Goal: Browse casually

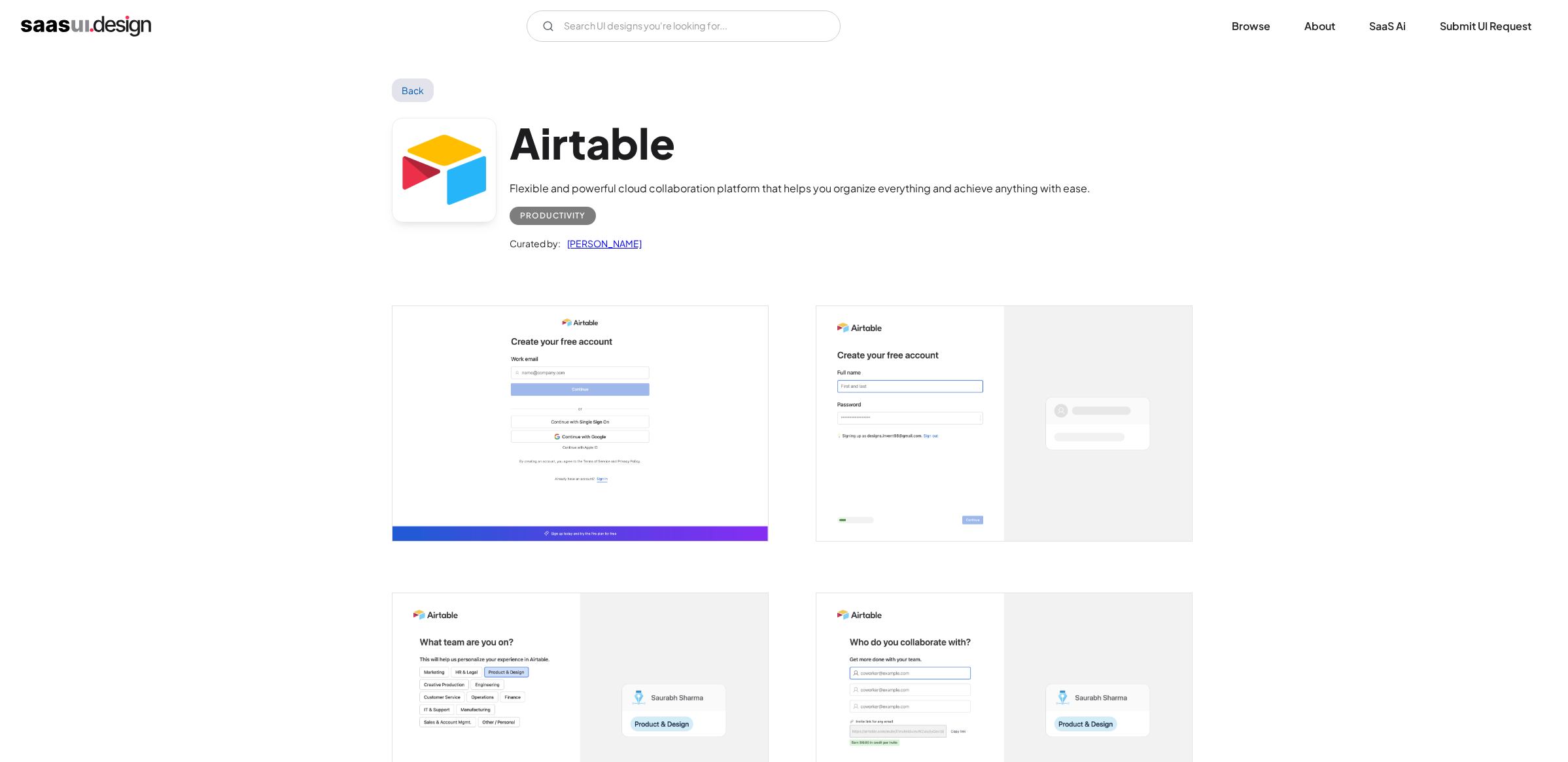
scroll to position [2272, 0]
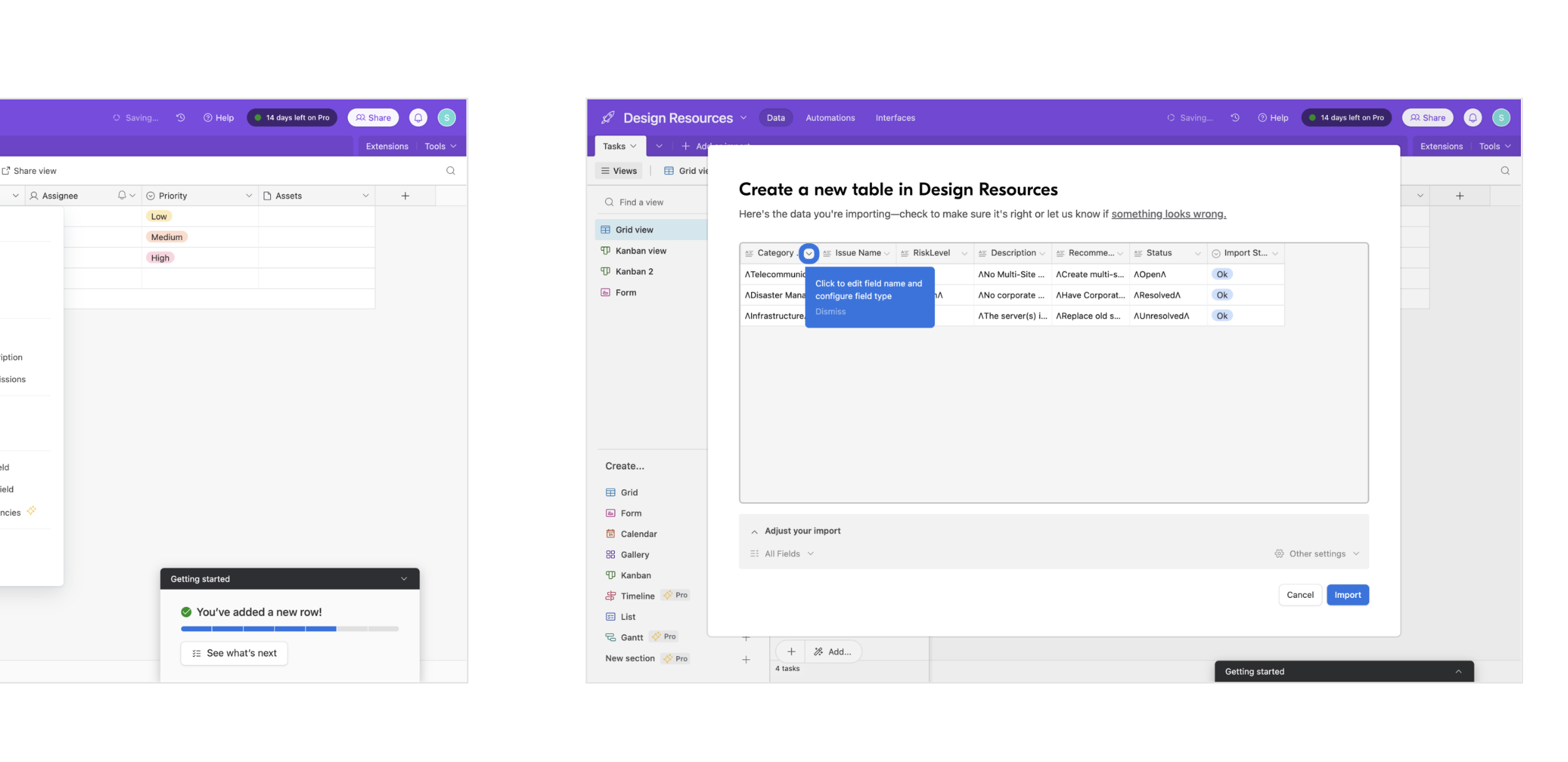
click at [949, 482] on img "open lightbox" at bounding box center [1004, 446] width 375 height 235
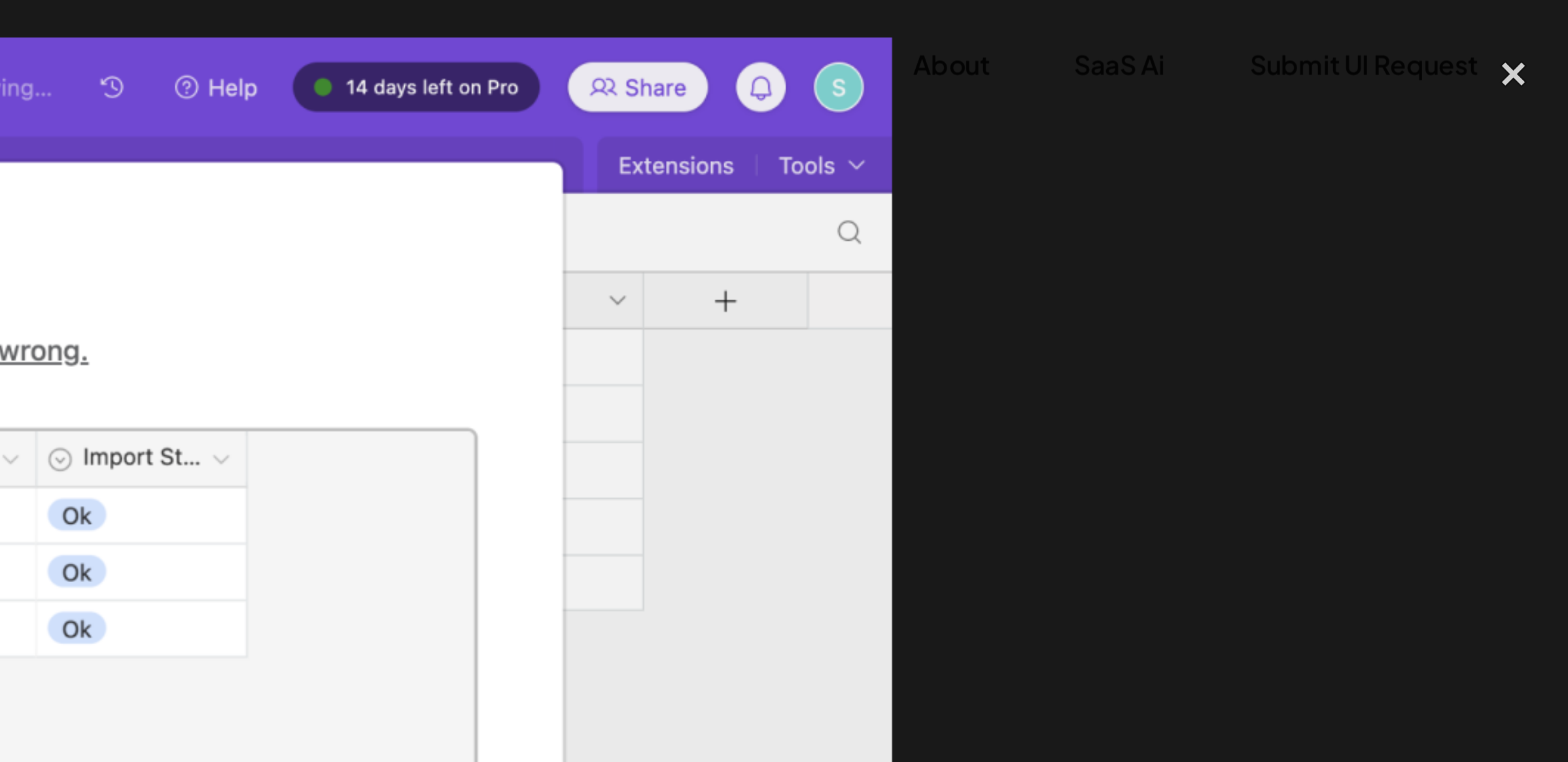
scroll to position [0, 734]
click at [1549, 28] on div "close lightbox" at bounding box center [1546, 29] width 44 height 29
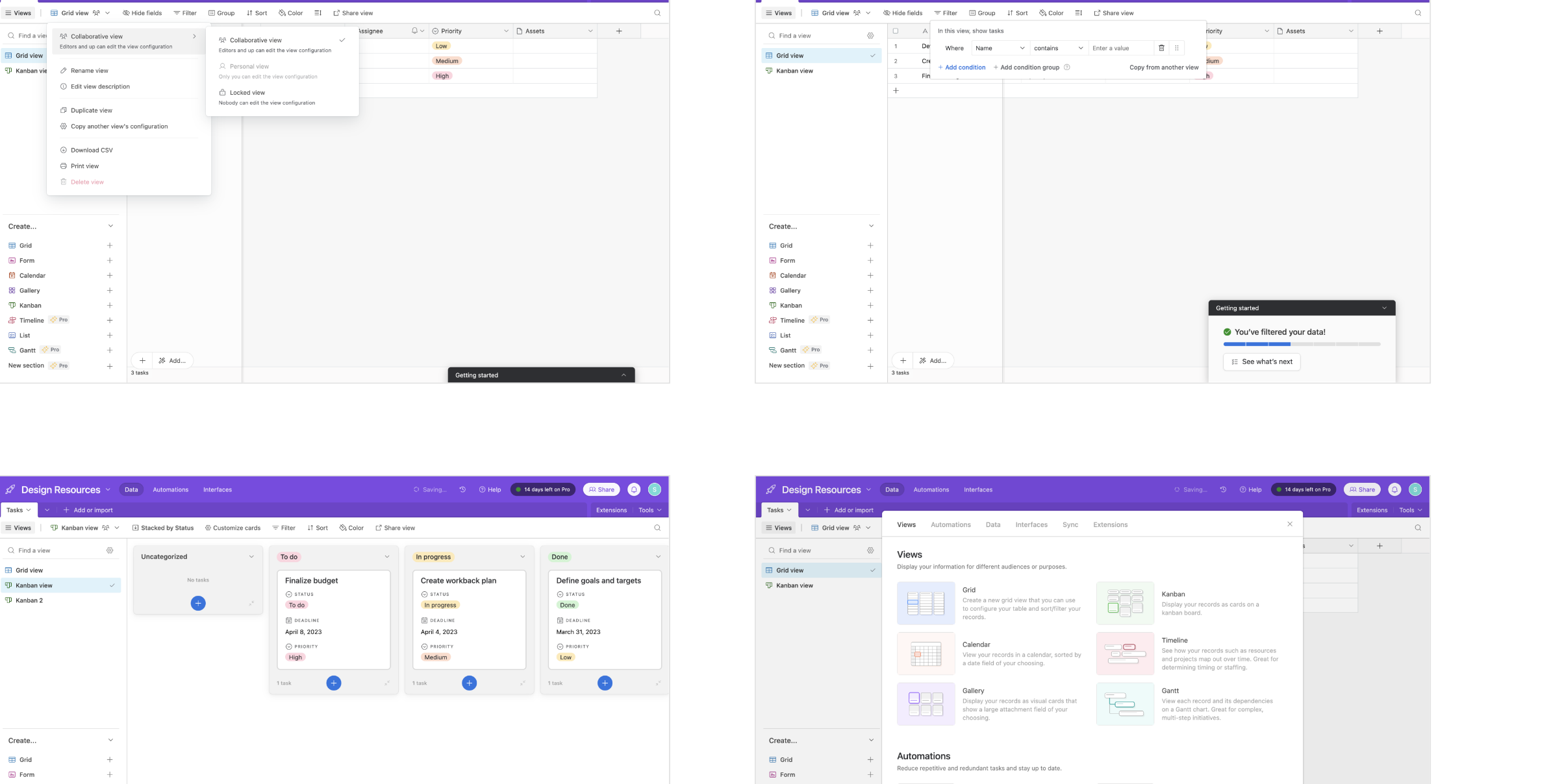
scroll to position [1423, 0]
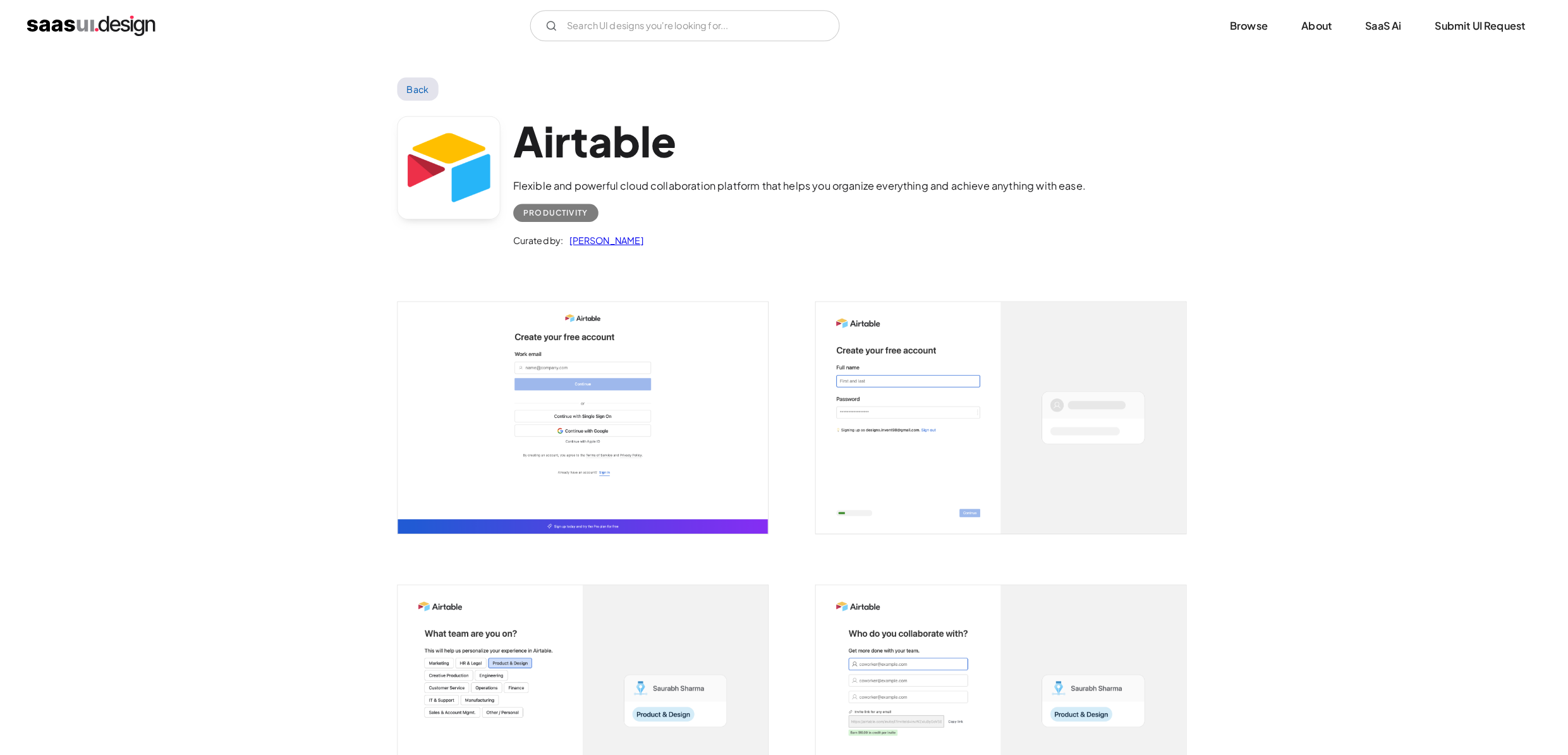
scroll to position [2269, 0]
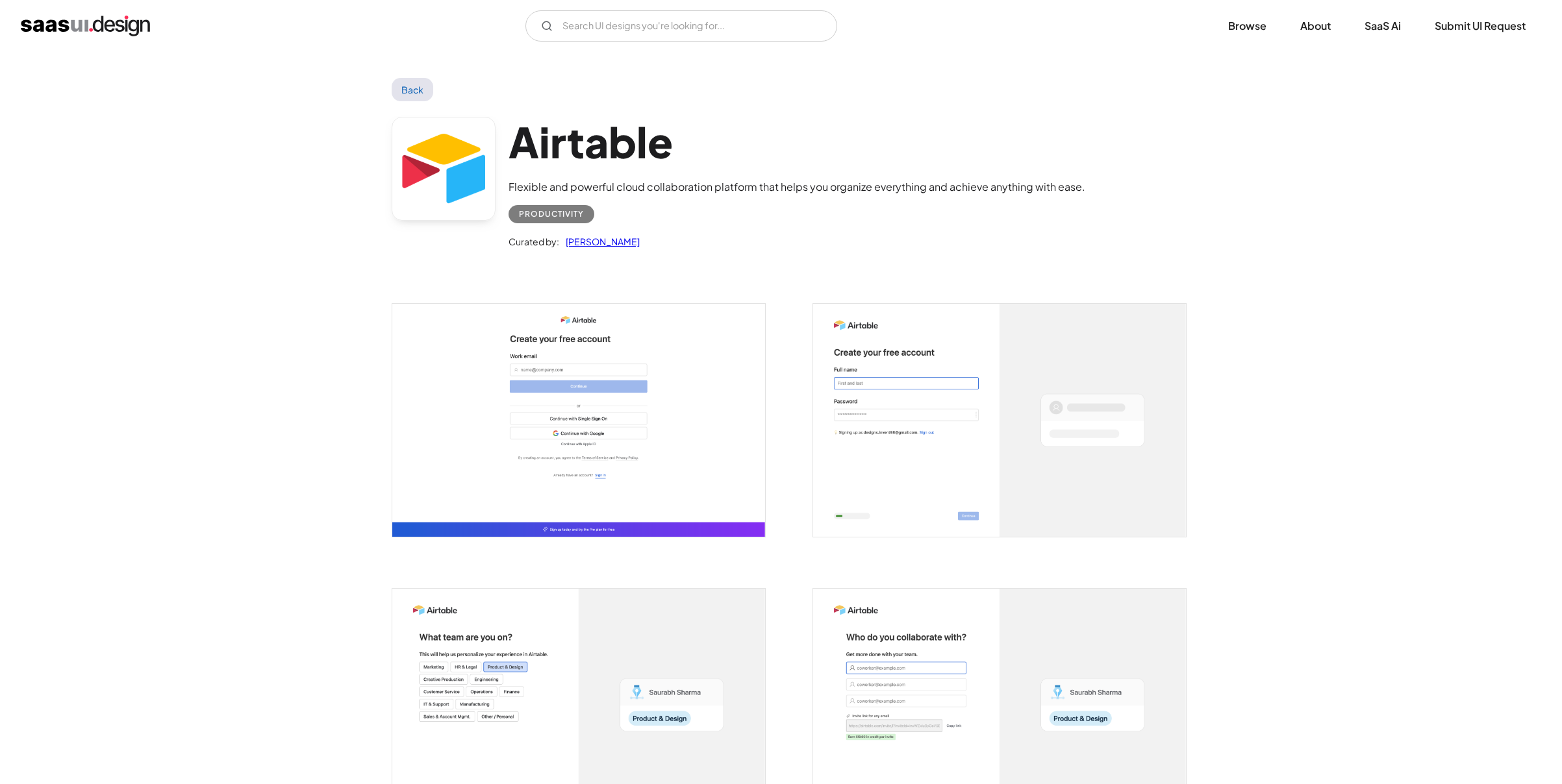
scroll to position [2328, 0]
